Goal: Information Seeking & Learning: Learn about a topic

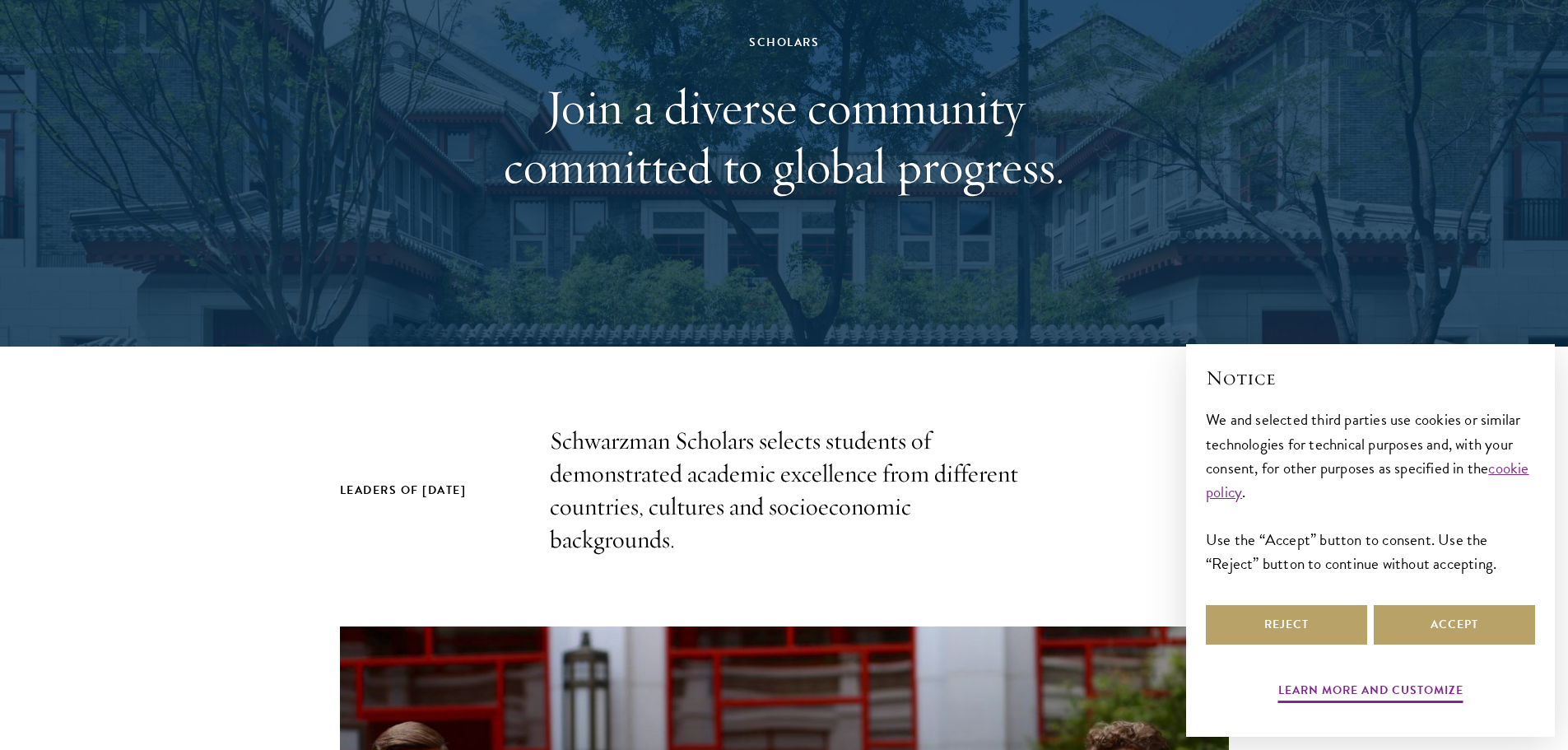
scroll to position [165, 0]
click at [1280, 636] on button "Reject" at bounding box center [1286, 625] width 162 height 39
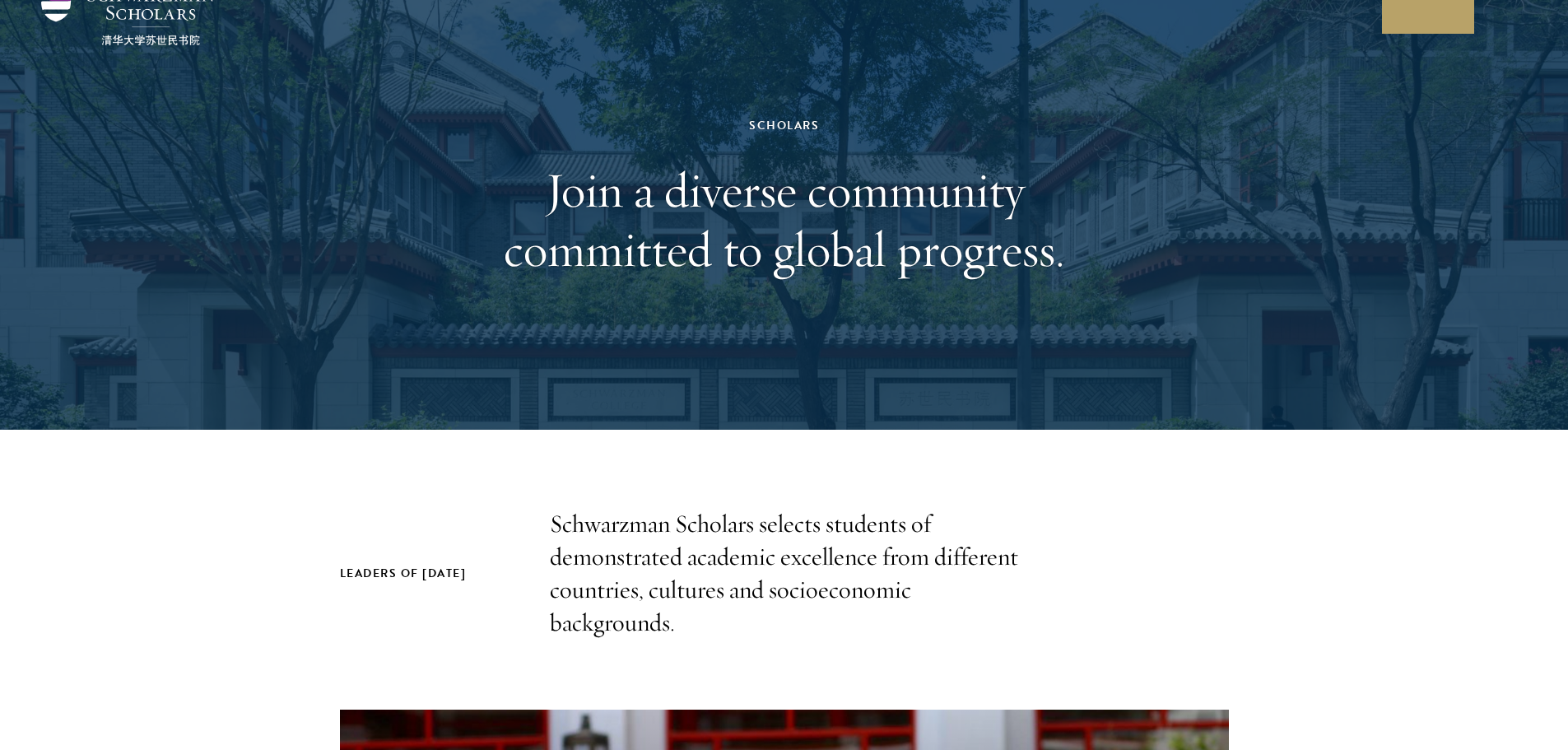
scroll to position [0, 0]
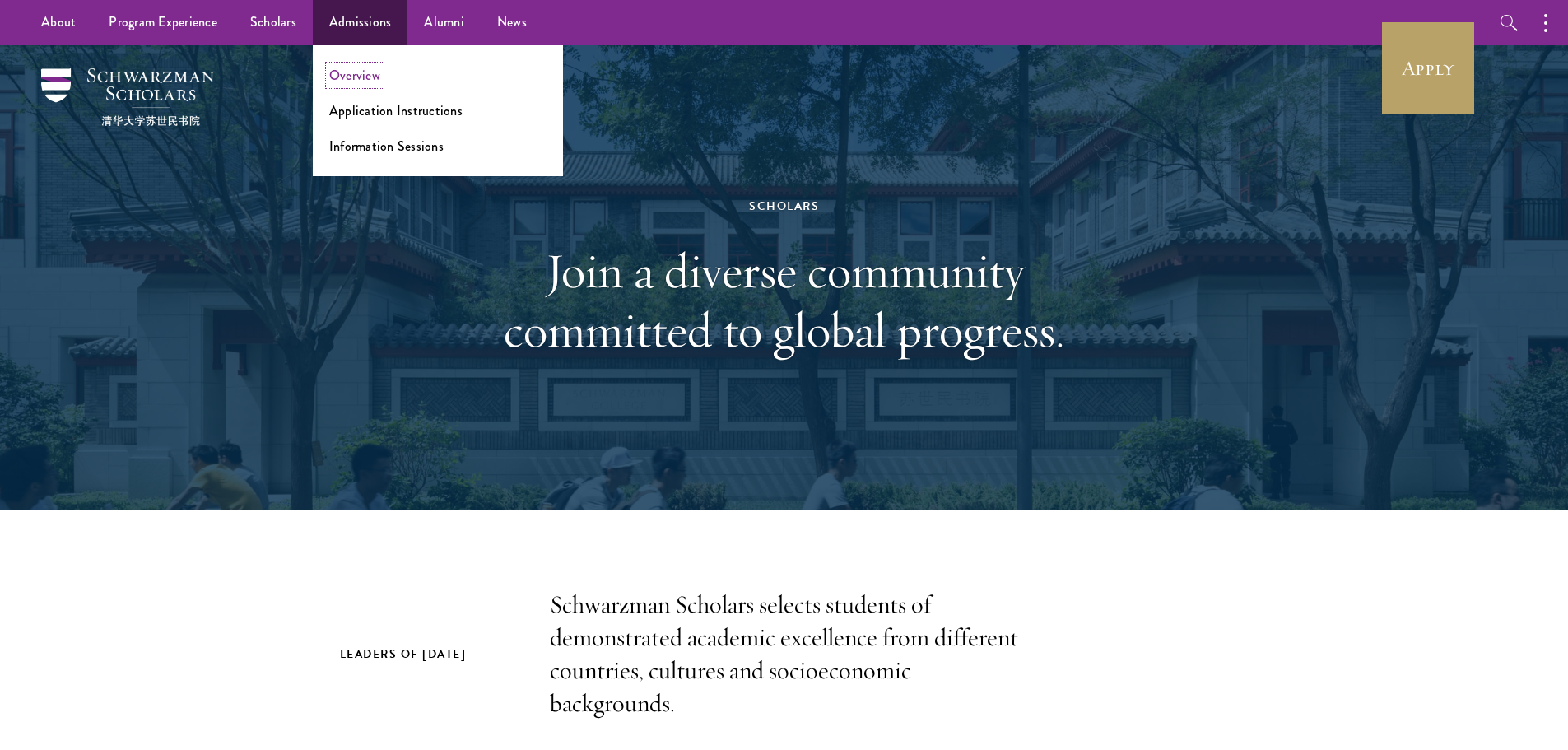
click at [365, 67] on link "Overview" at bounding box center [355, 75] width 51 height 19
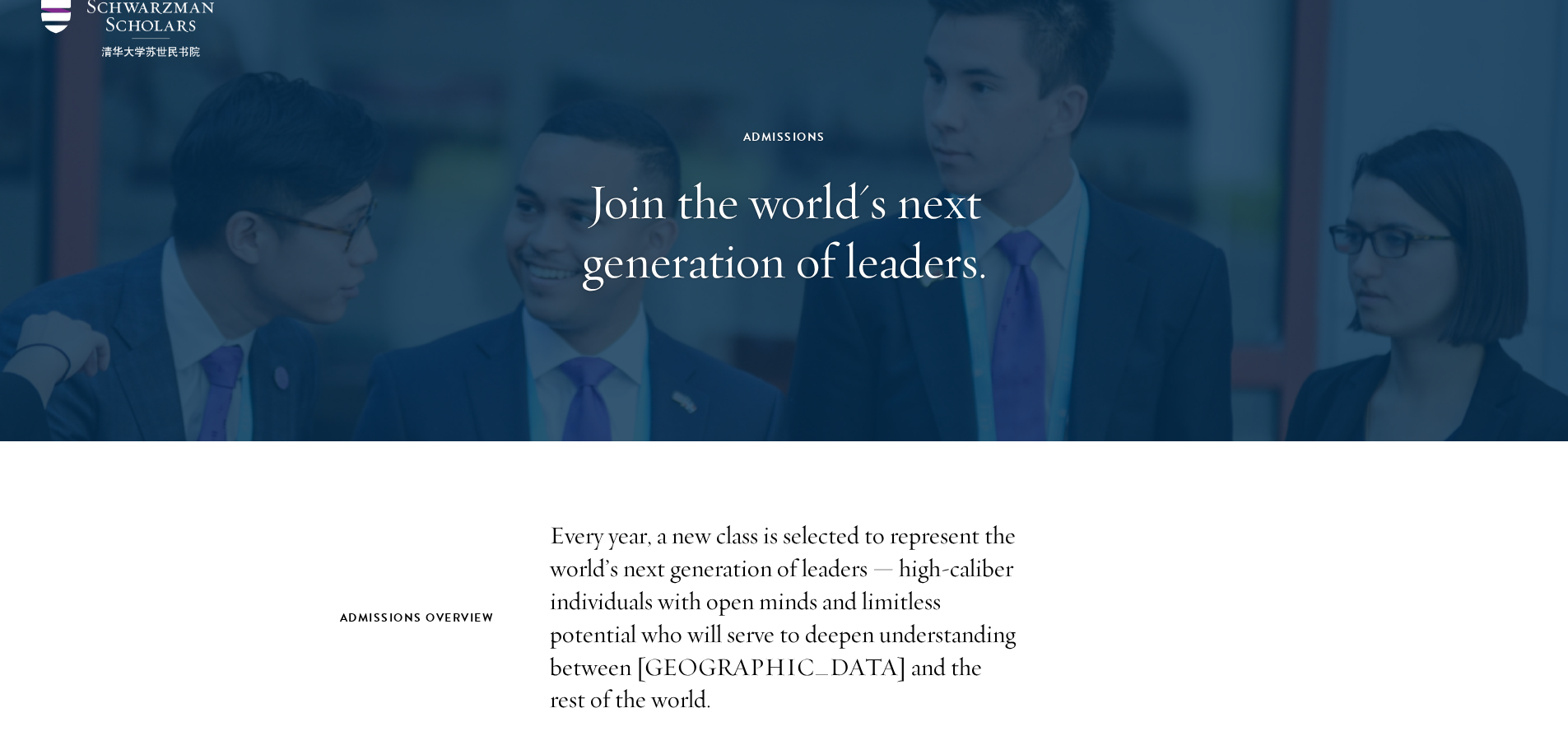
scroll to position [247, 0]
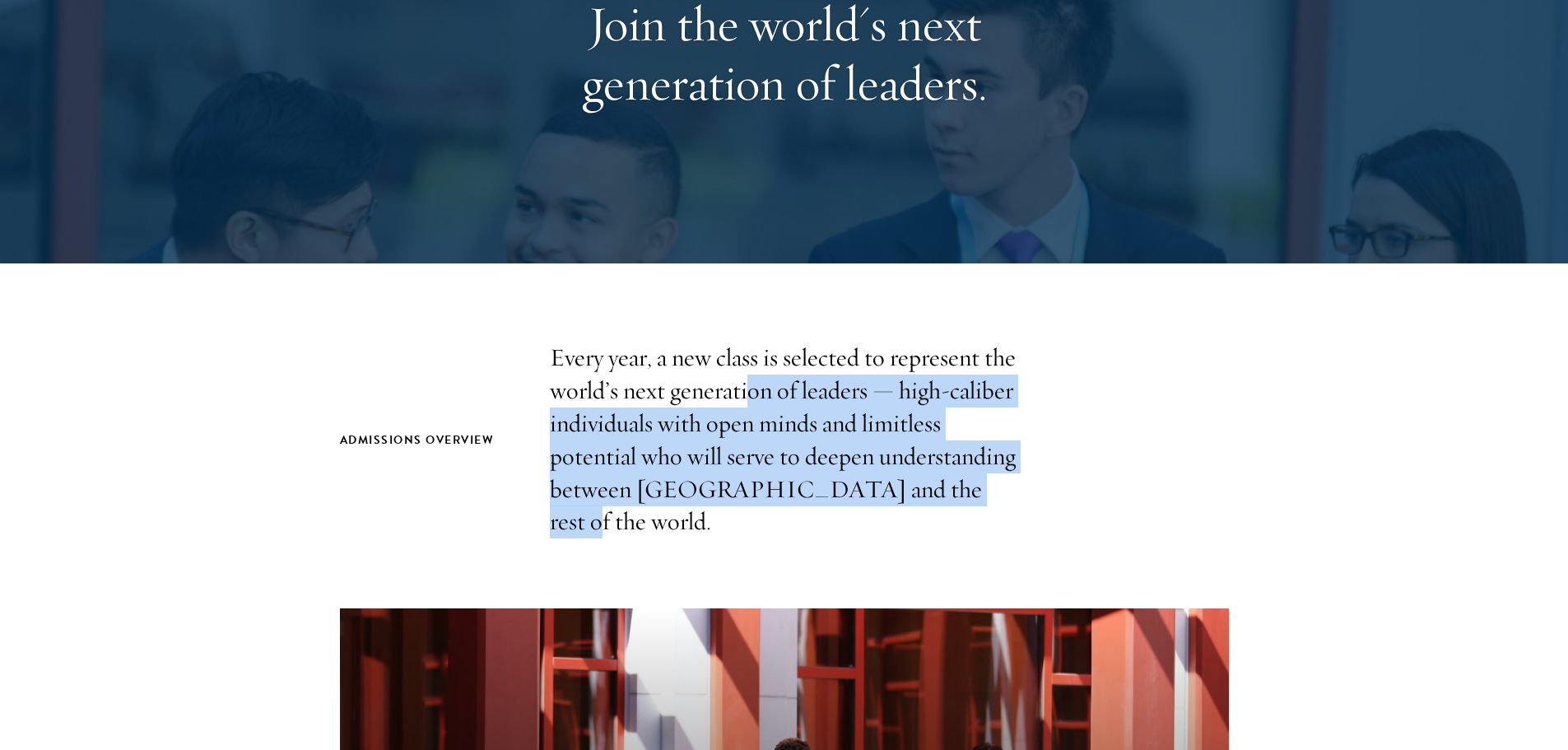
drag, startPoint x: 935, startPoint y: 490, endPoint x: 743, endPoint y: 402, distance: 211.2
click at [743, 402] on p "Every year, a new class is selected to represent the world’s next generation of…" at bounding box center [784, 440] width 469 height 197
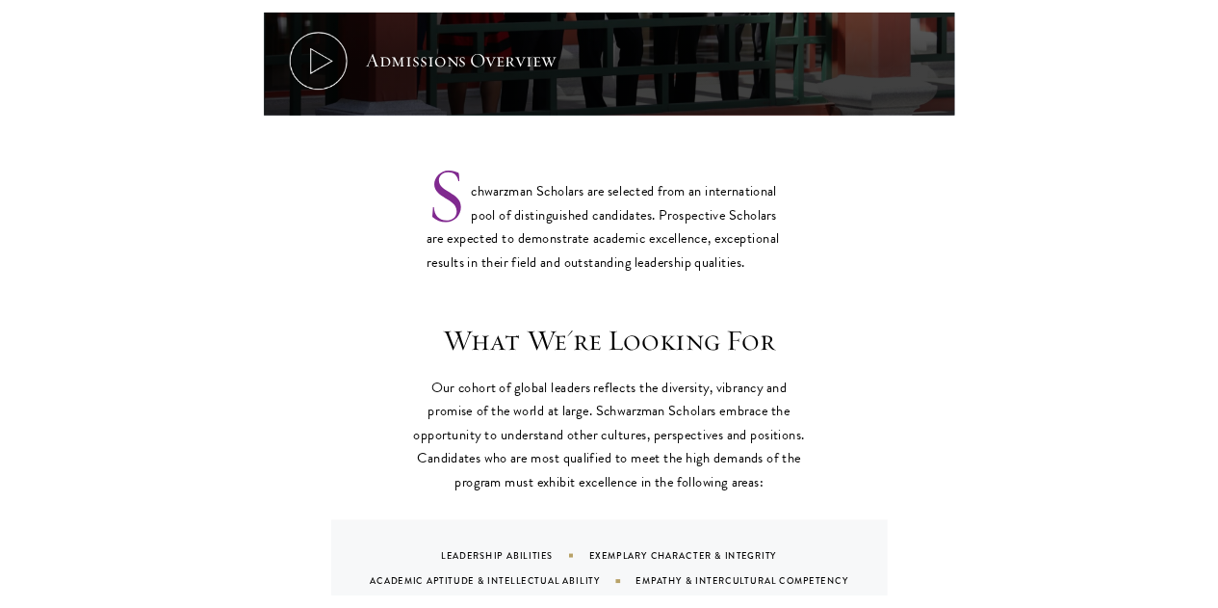
scroll to position [1540, 0]
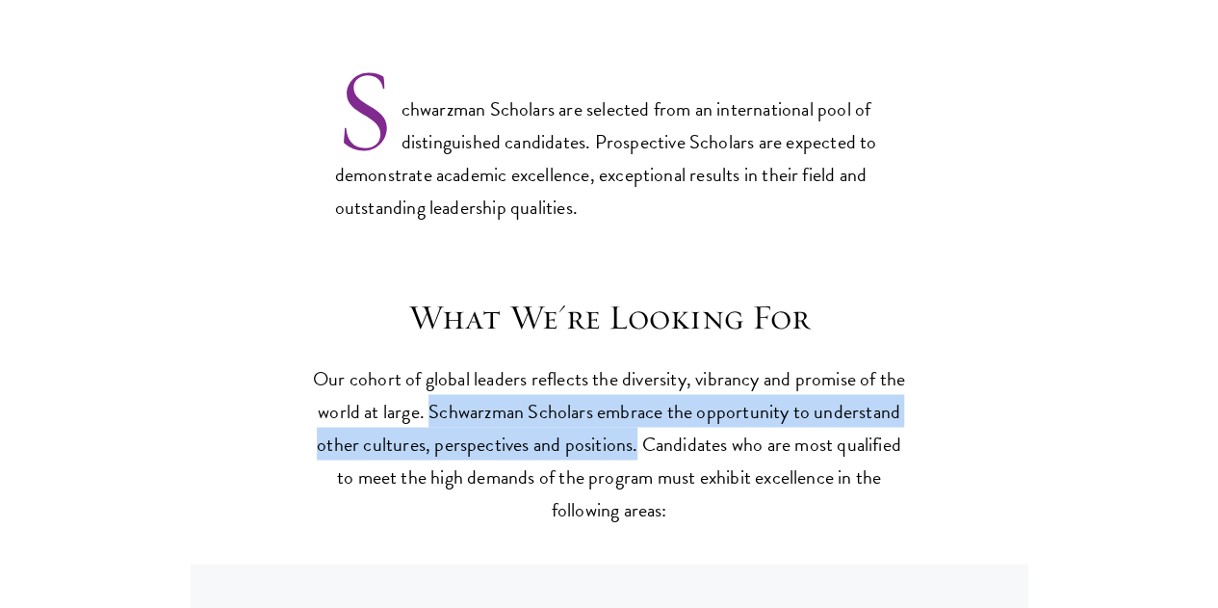
drag, startPoint x: 591, startPoint y: 372, endPoint x: 918, endPoint y: 406, distance: 329.2
click at [918, 406] on div "What We're Looking For Our cohort of global leaders reflects the diversity, vib…" at bounding box center [610, 522] width 1040 height 453
copy p "Schwarzman Scholars embrace the opportunity to understand other cultures, persp…"
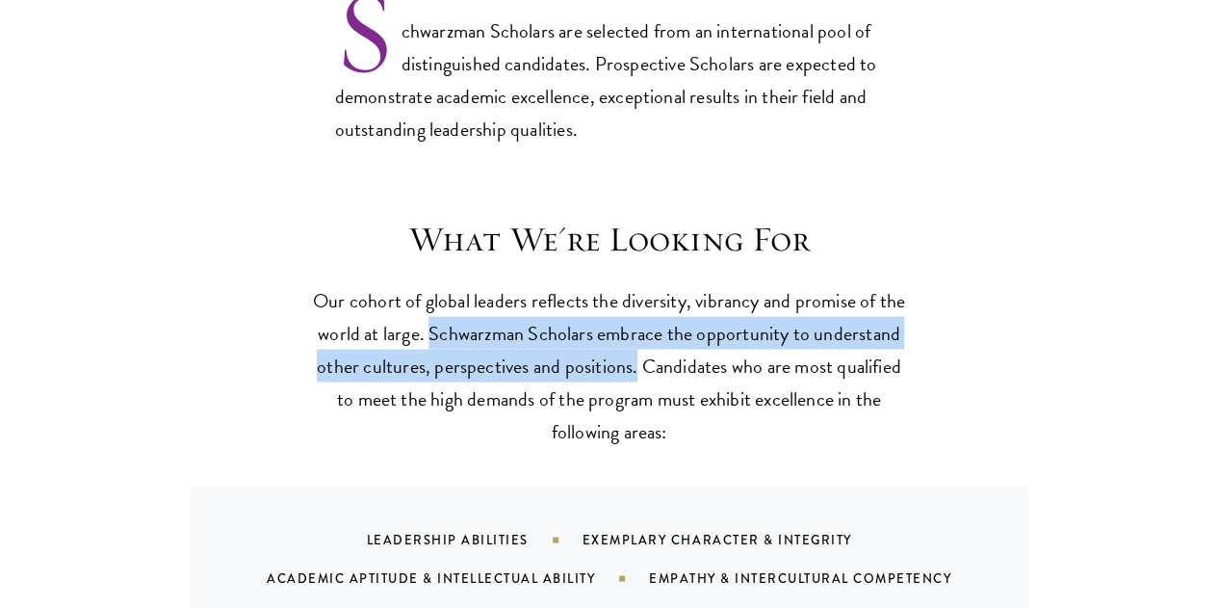
scroll to position [1733, 0]
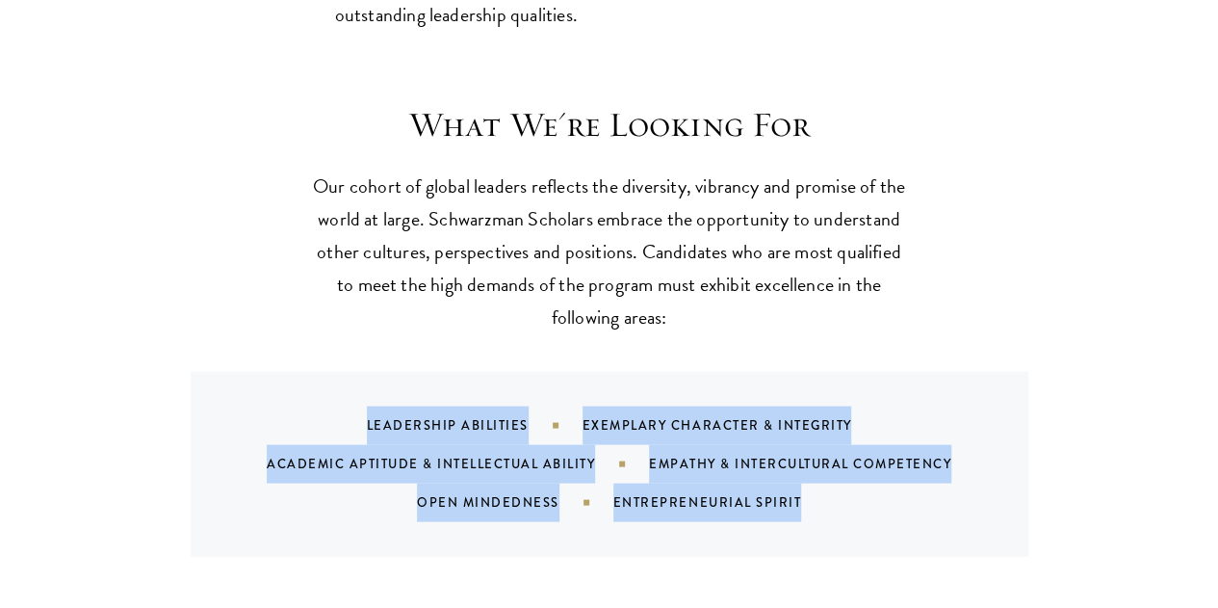
drag, startPoint x: 355, startPoint y: 395, endPoint x: 828, endPoint y: 476, distance: 479.6
click at [828, 476] on div "Leadership Abilities Exemplary Character & Integrity Academic Aptitude & Intell…" at bounding box center [633, 463] width 791 height 116
copy div "Leadership Abilities Exemplary Character & Integrity Academic Aptitude & Intell…"
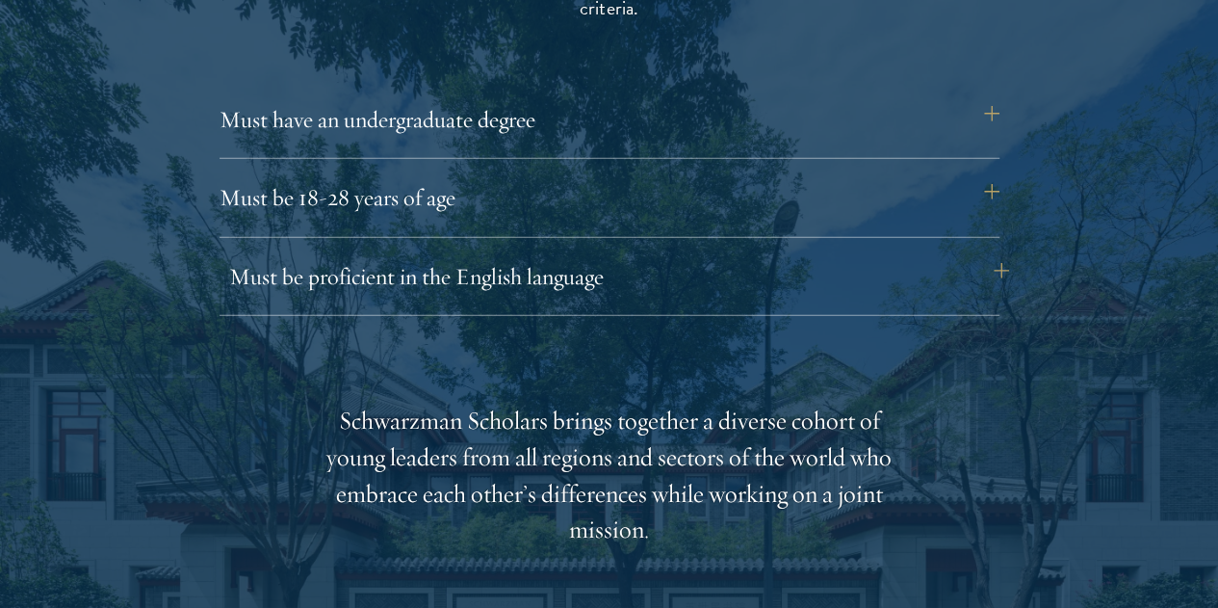
scroll to position [2696, 0]
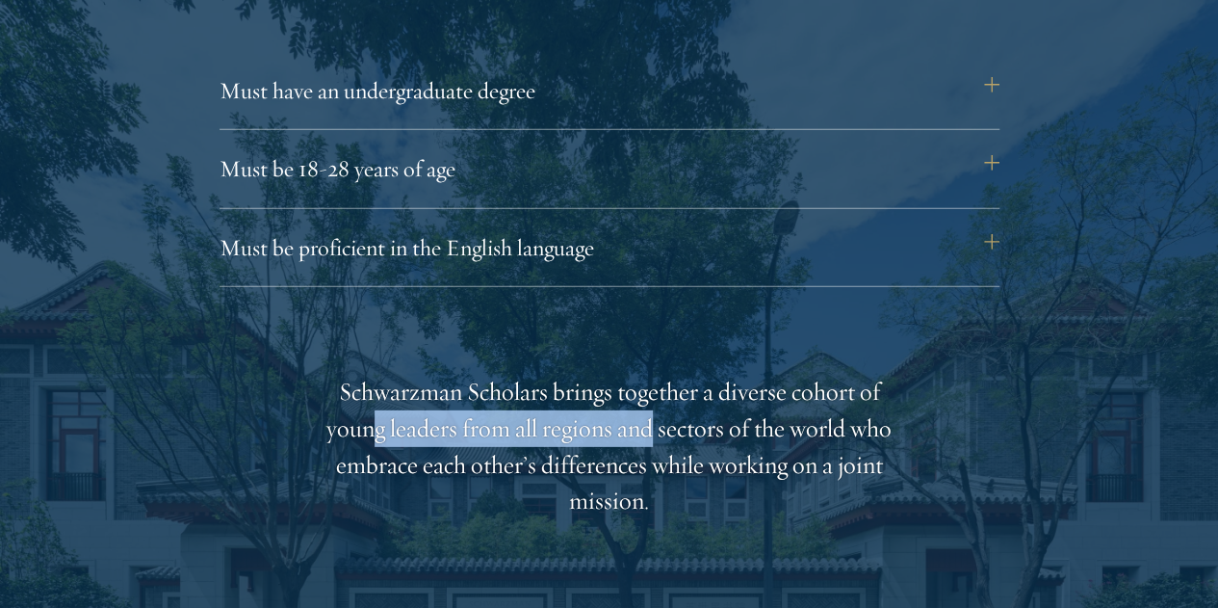
drag, startPoint x: 410, startPoint y: 377, endPoint x: 755, endPoint y: 393, distance: 345.0
click at [755, 393] on div "Schwarzman Scholars brings together a diverse cohort of young leaders from all …" at bounding box center [609, 447] width 597 height 146
click at [755, 392] on div "Schwarzman Scholars brings together a diverse cohort of young leaders from all …" at bounding box center [609, 447] width 597 height 146
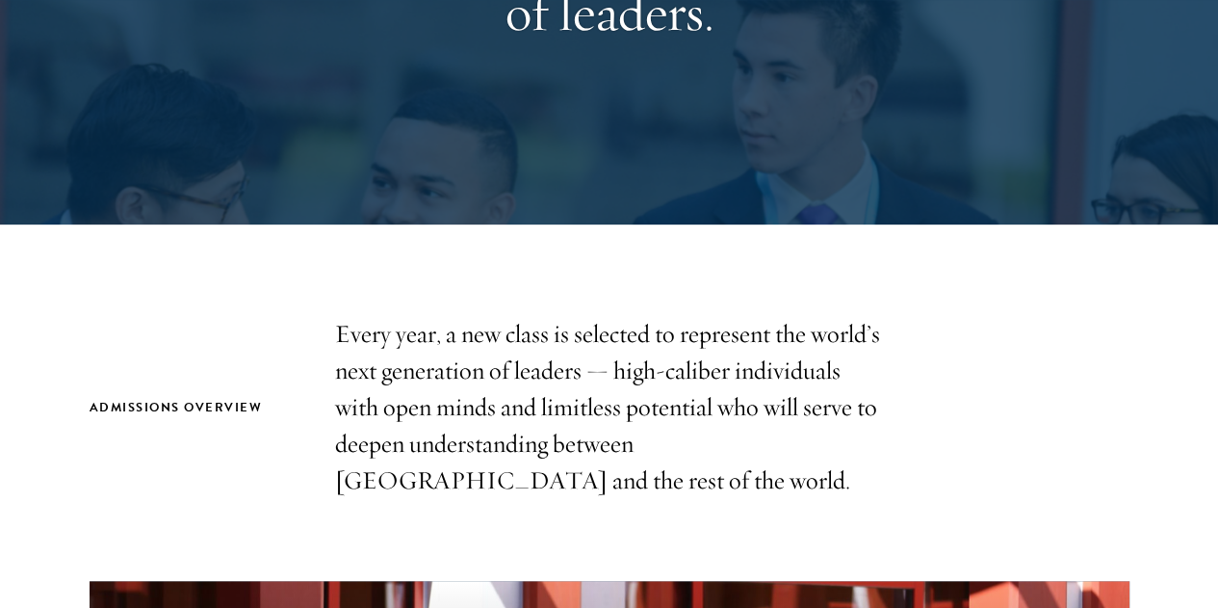
scroll to position [385, 0]
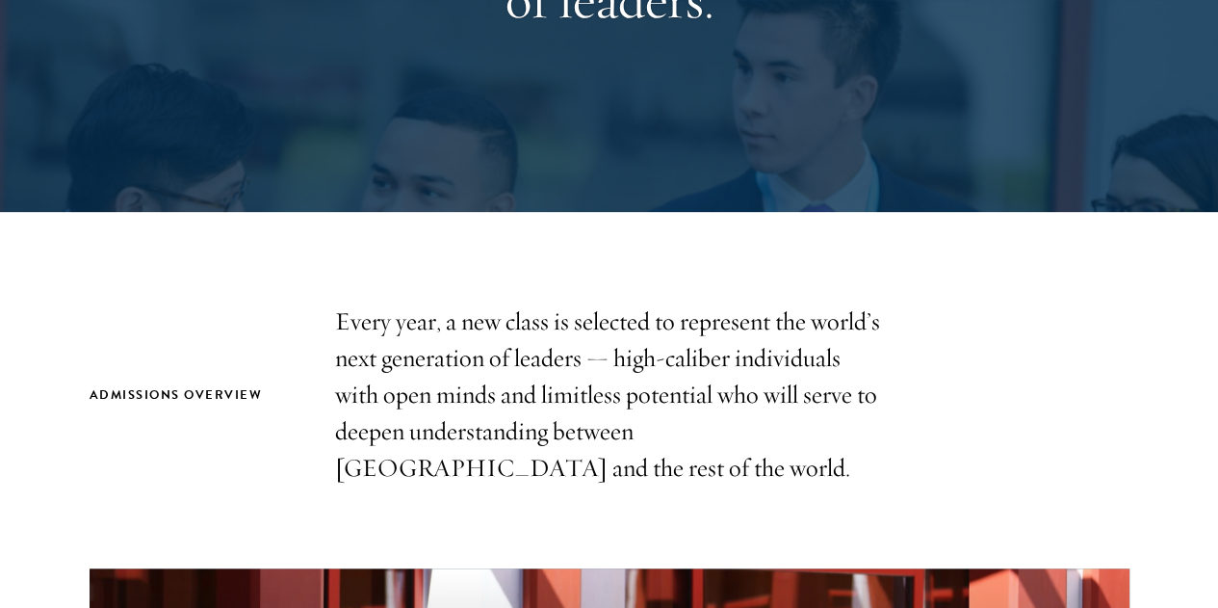
click at [618, 373] on p "Every year, a new class is selected to represent the world’s next generation of…" at bounding box center [609, 394] width 549 height 183
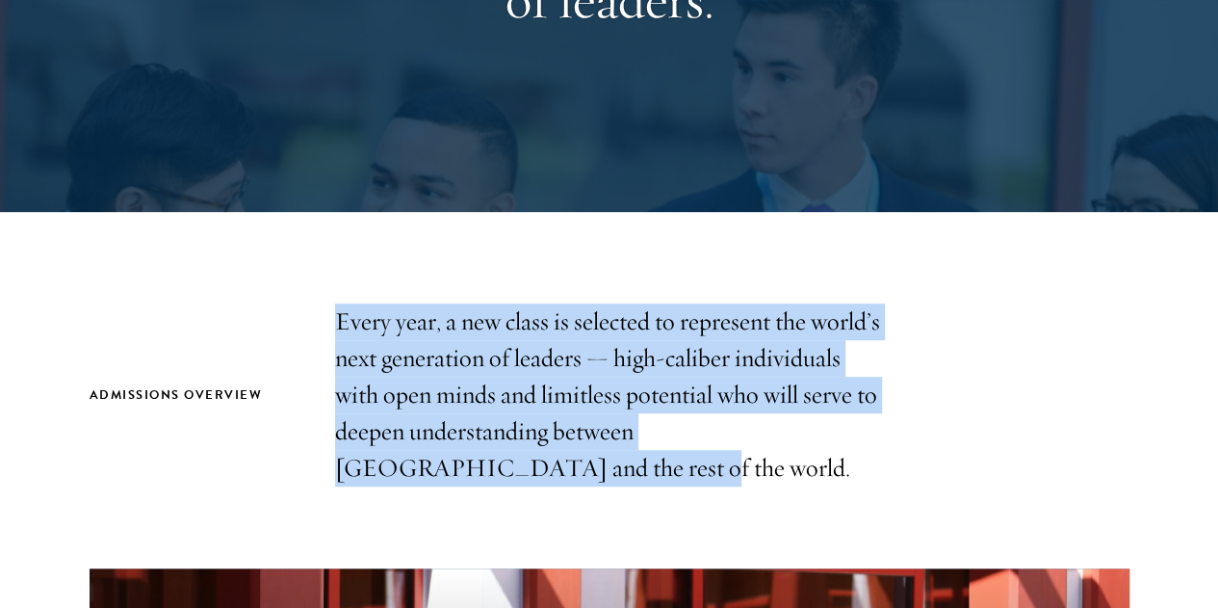
drag, startPoint x: 401, startPoint y: 325, endPoint x: 815, endPoint y: 483, distance: 443.1
click at [815, 483] on p "Every year, a new class is selected to represent the world’s next generation of…" at bounding box center [609, 394] width 549 height 183
copy p "Every year, a new class is selected to represent the world’s next generation of…"
